Goal: Obtain resource: Download file/media

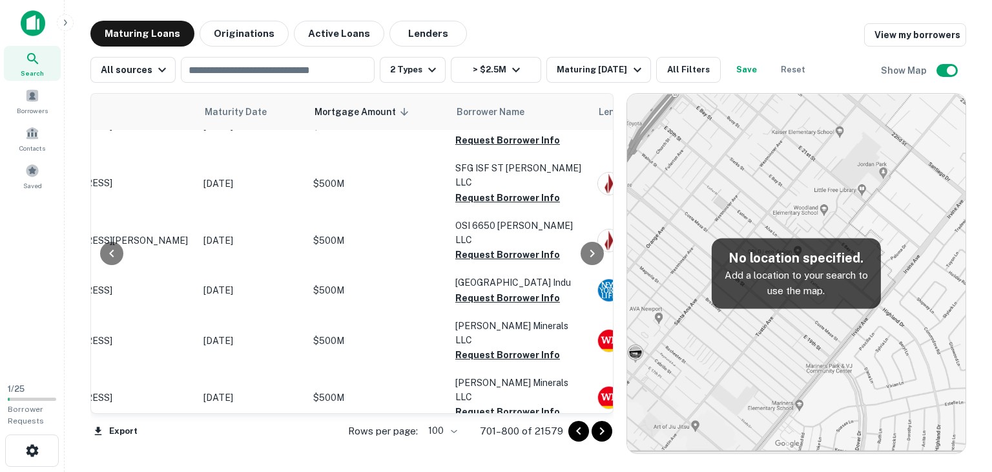
scroll to position [0, 112]
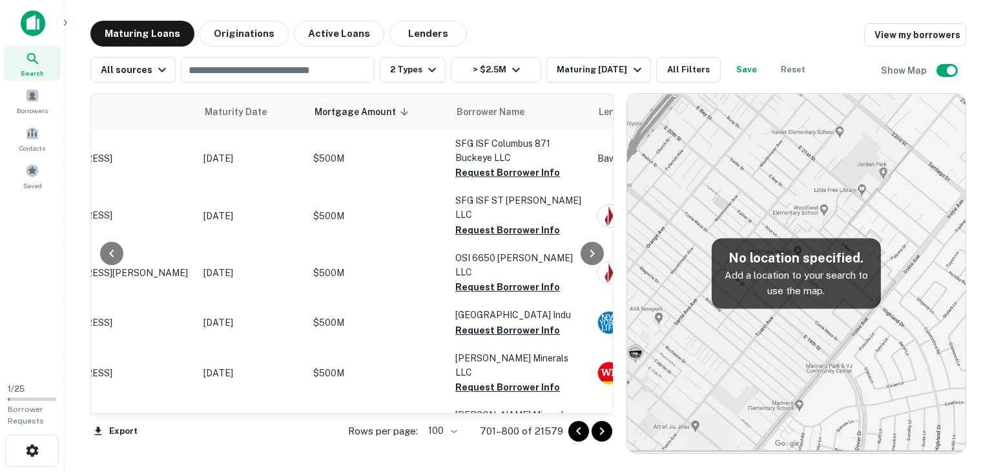
click at [605, 431] on icon "Go to next page" at bounding box center [602, 431] width 16 height 16
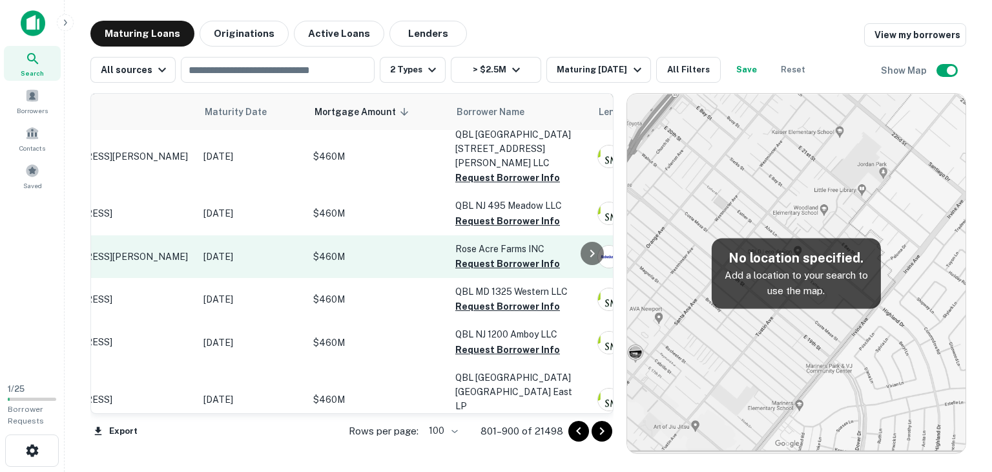
scroll to position [280, 14]
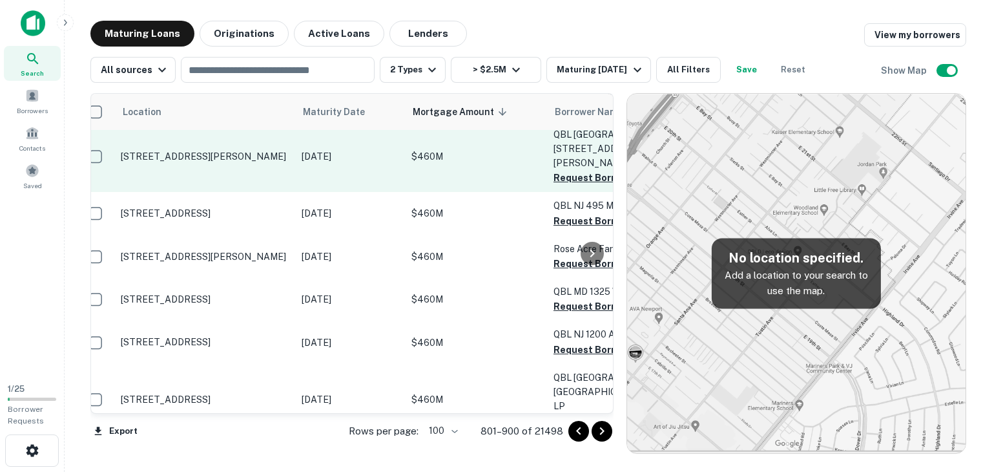
click at [480, 130] on td "$460M" at bounding box center [476, 156] width 142 height 71
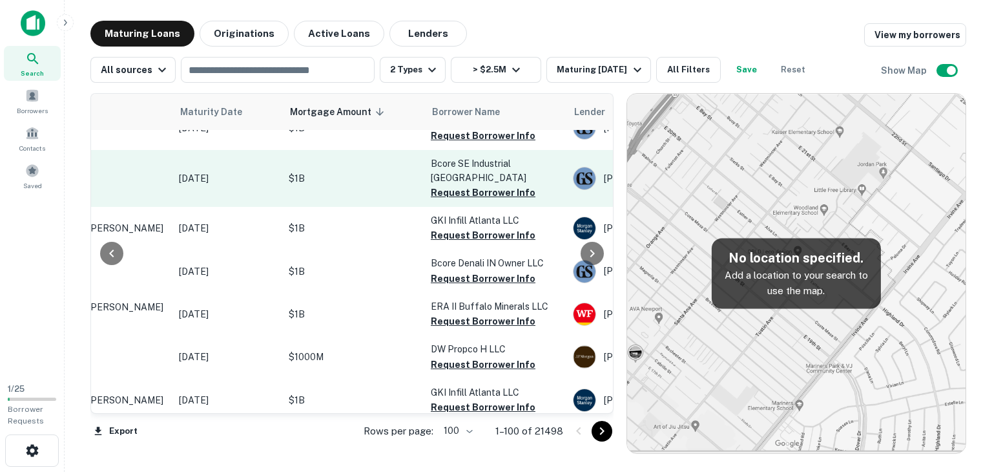
scroll to position [280, 137]
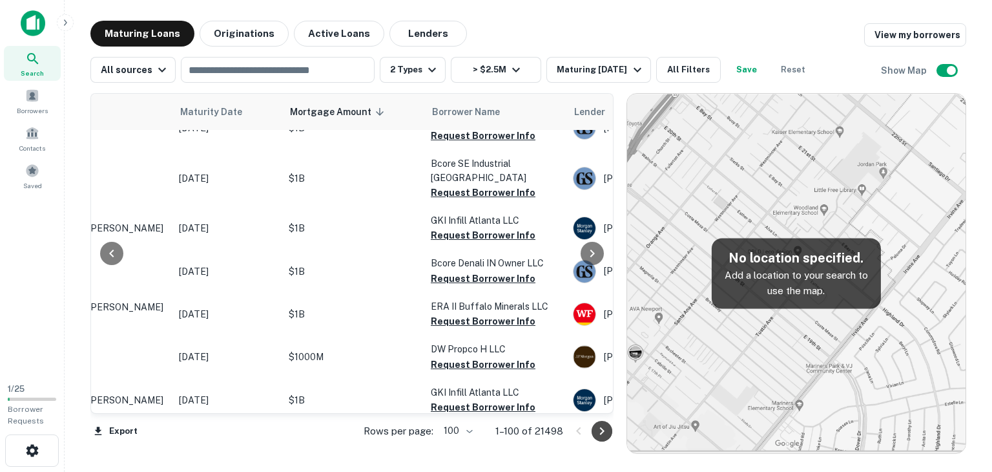
click at [600, 431] on icon "Go to next page" at bounding box center [602, 431] width 16 height 16
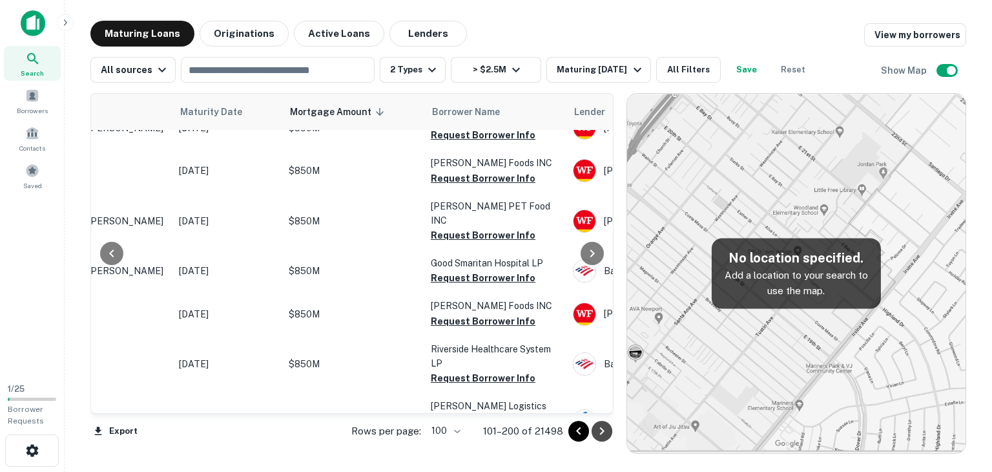
click at [600, 431] on icon "Go to next page" at bounding box center [602, 431] width 16 height 16
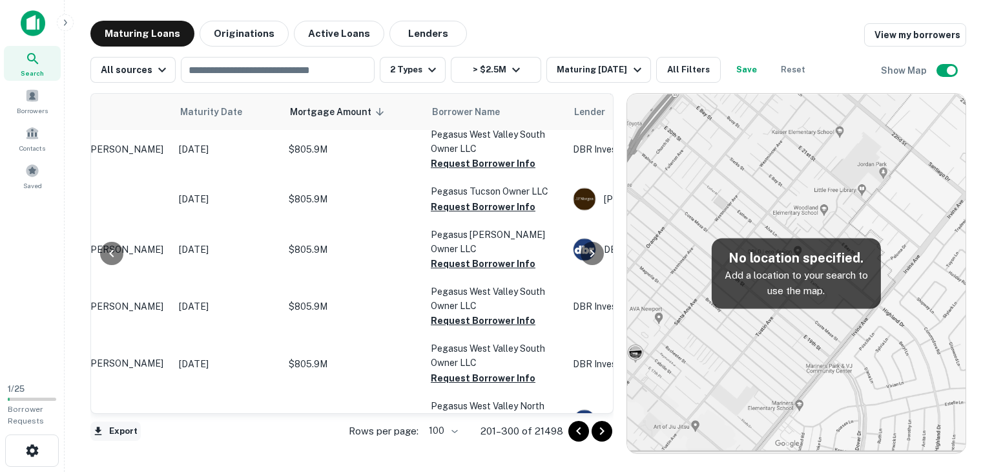
click at [105, 427] on button "Export" at bounding box center [115, 430] width 50 height 19
click at [599, 431] on icon "Go to next page" at bounding box center [602, 431] width 16 height 16
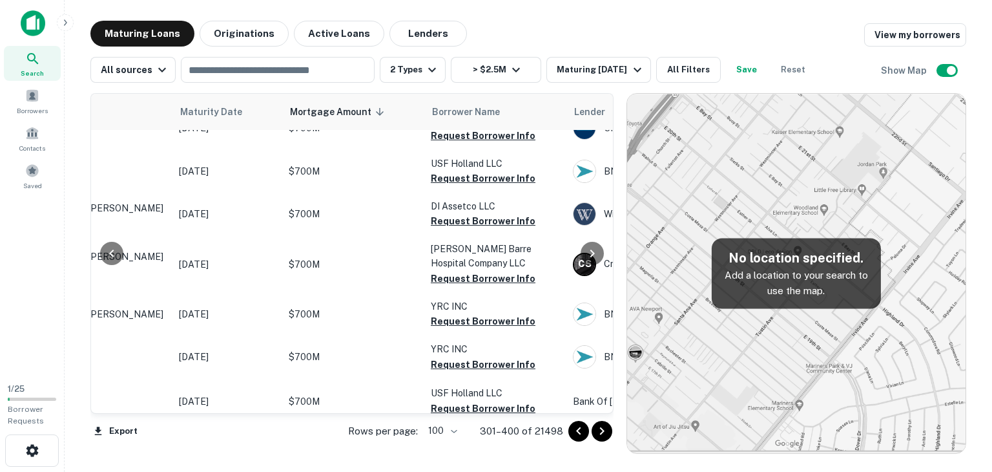
click at [599, 431] on icon "Go to next page" at bounding box center [602, 431] width 16 height 16
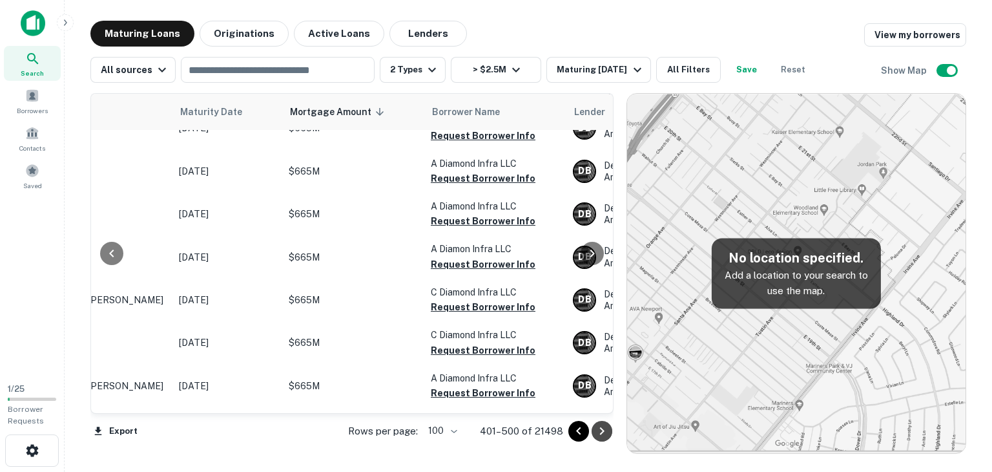
click at [599, 431] on icon "Go to next page" at bounding box center [602, 431] width 16 height 16
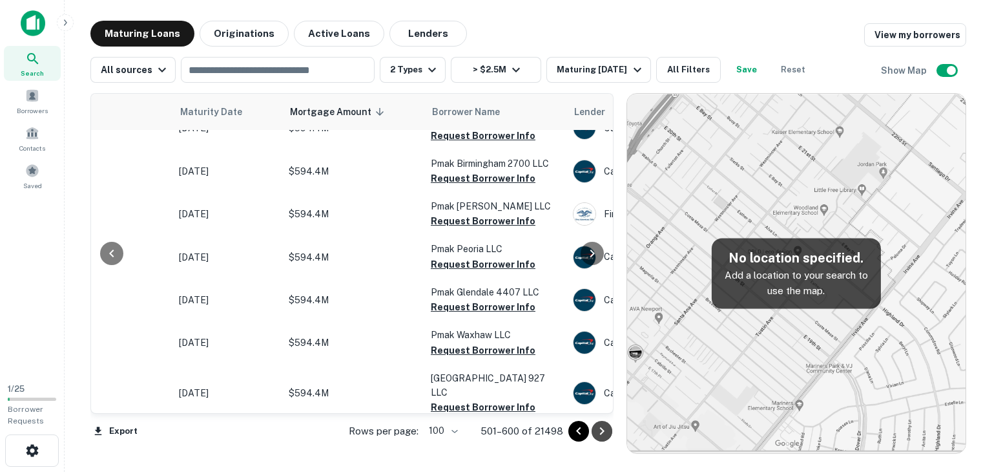
click at [599, 431] on icon "Go to next page" at bounding box center [602, 431] width 16 height 16
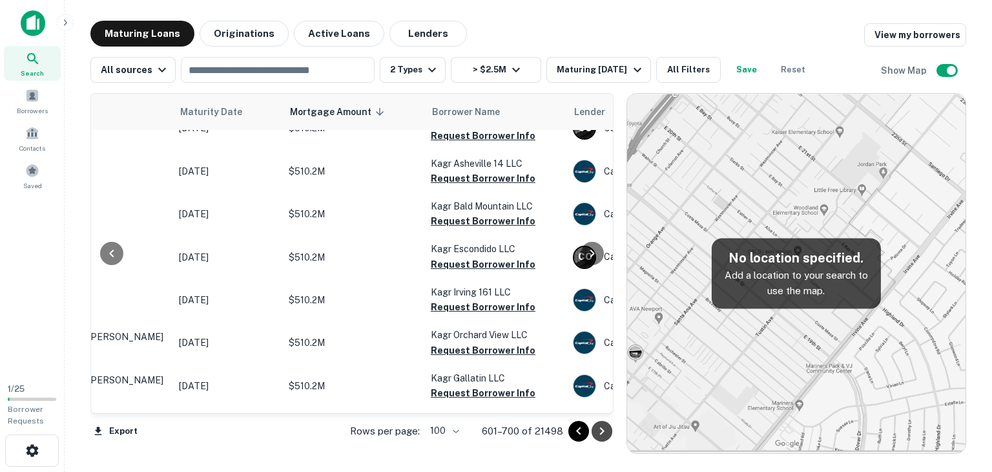
click at [599, 431] on icon "Go to next page" at bounding box center [602, 431] width 16 height 16
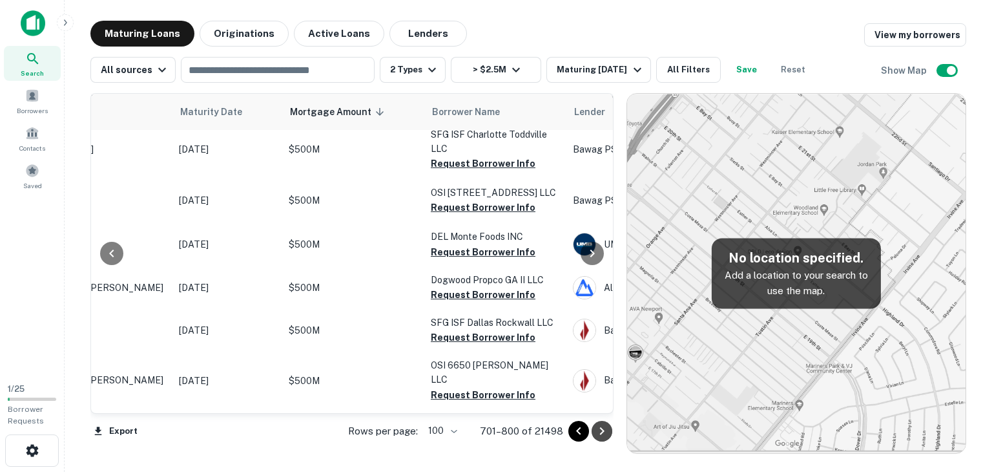
click at [599, 431] on icon "Go to next page" at bounding box center [602, 431] width 16 height 16
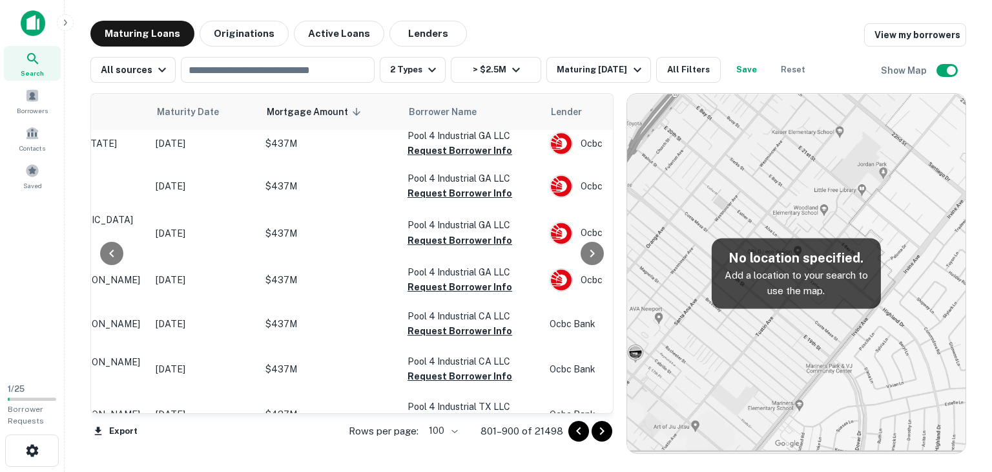
scroll to position [4412, 160]
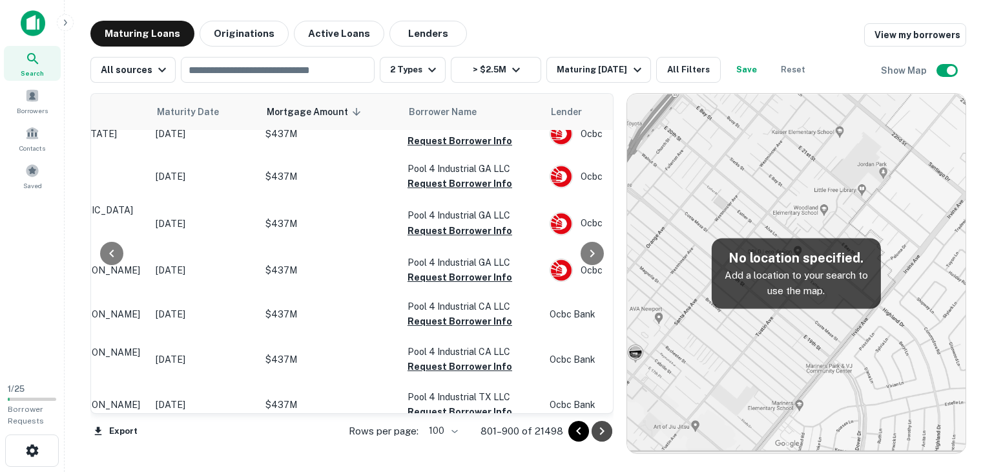
click at [601, 428] on icon "Go to next page" at bounding box center [601, 431] width 5 height 8
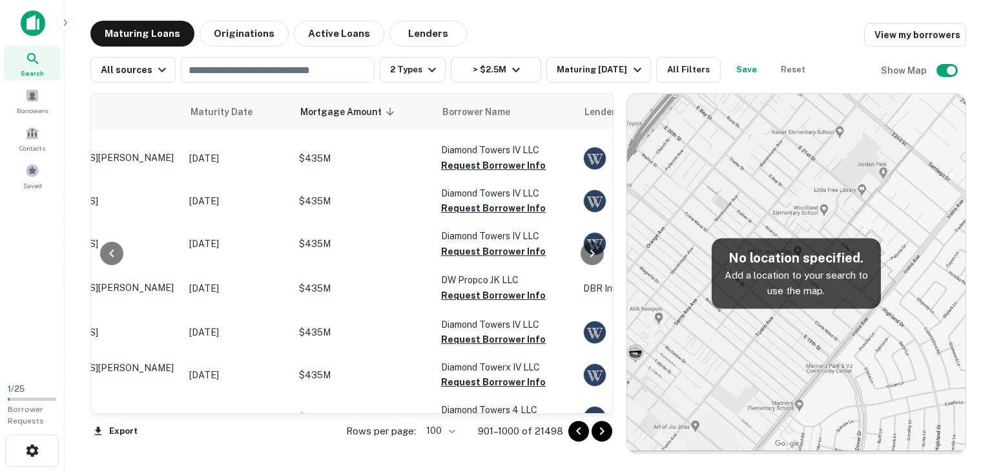
scroll to position [0, 127]
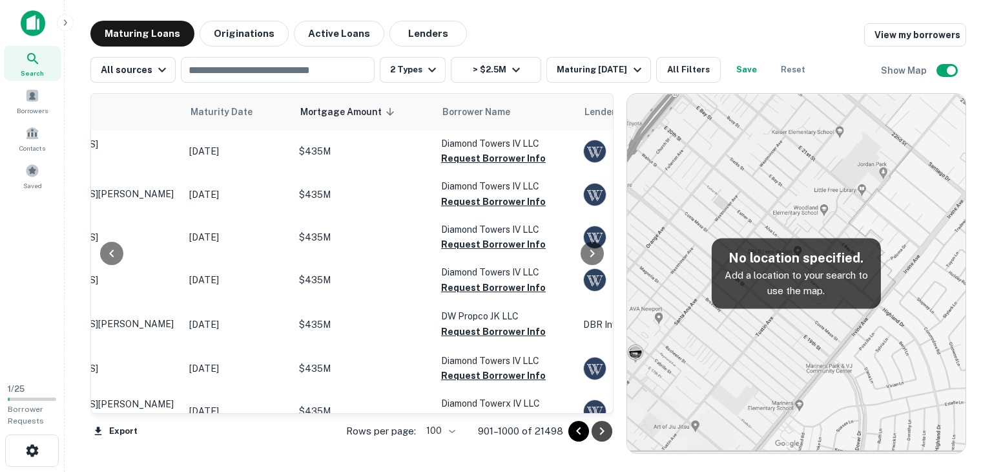
click at [599, 430] on icon "Go to next page" at bounding box center [602, 431] width 16 height 16
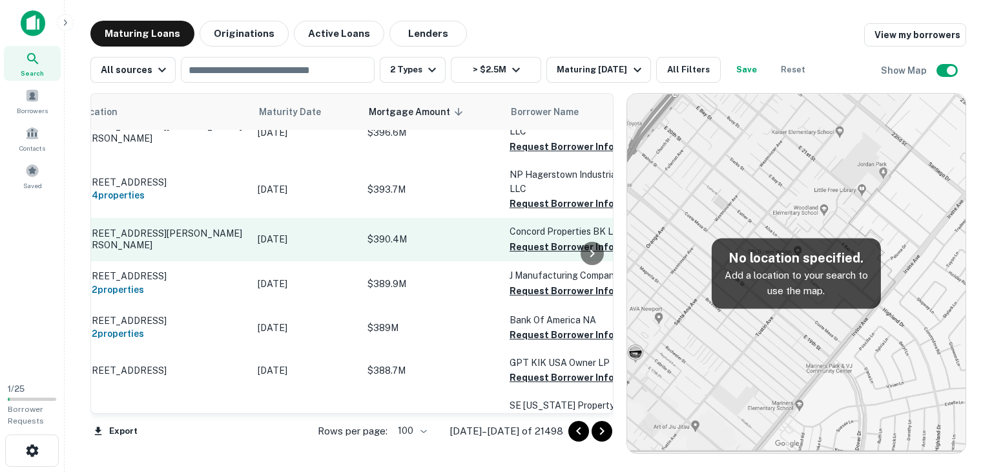
scroll to position [545, 0]
